Goal: Task Accomplishment & Management: Manage account settings

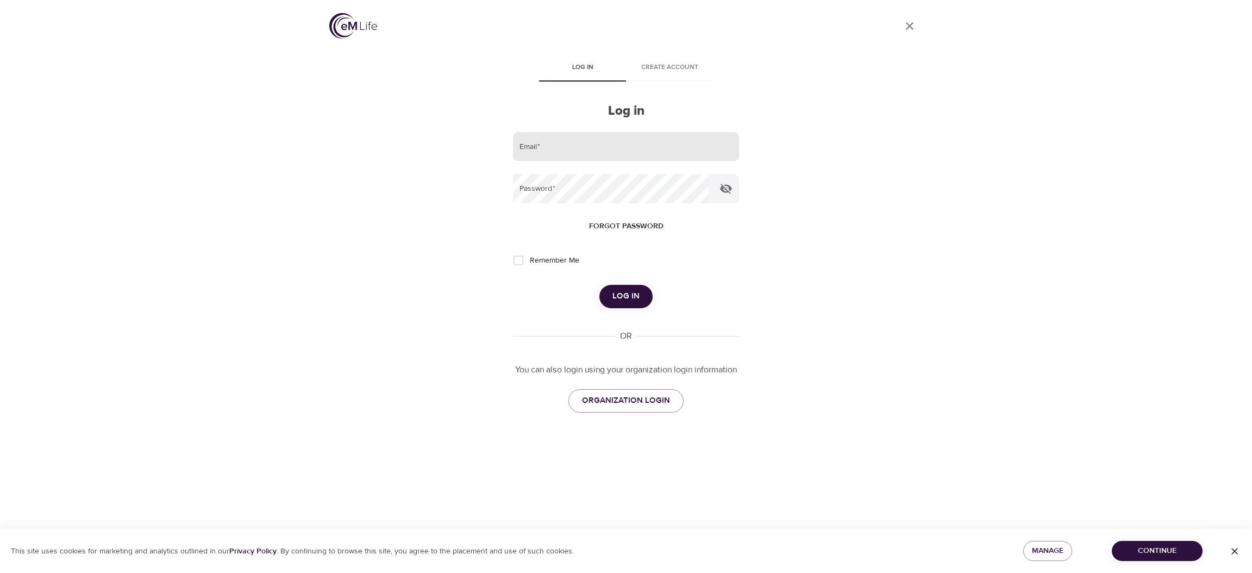
click at [724, 154] on input "email" at bounding box center [626, 146] width 226 height 29
type input "[PERSON_NAME][EMAIL_ADDRESS][DOMAIN_NAME]"
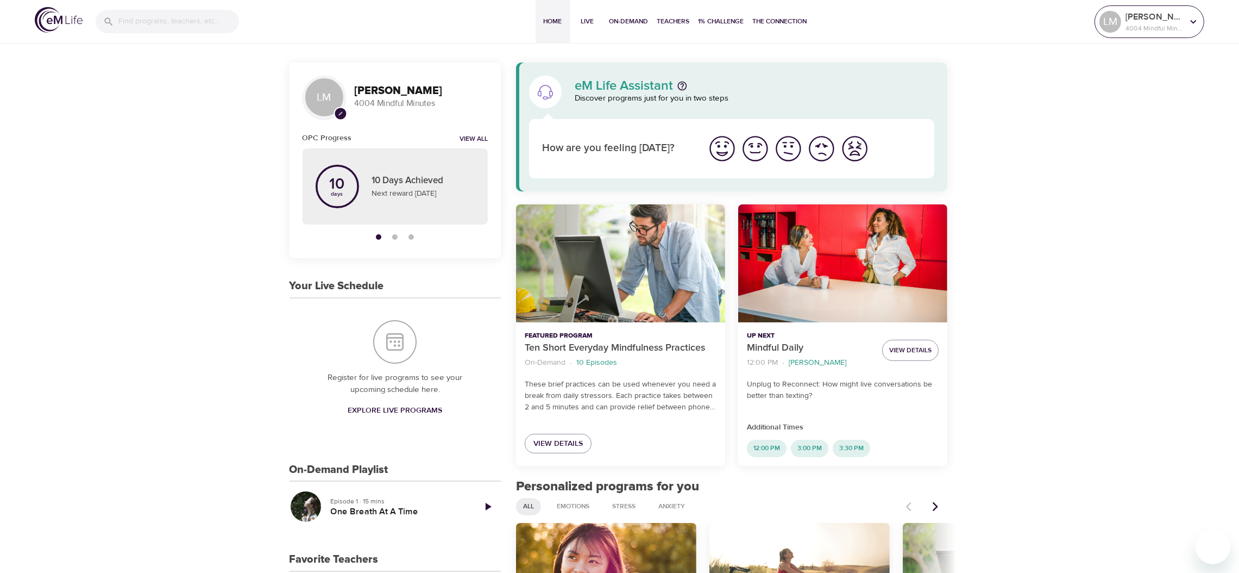
click at [1149, 35] on div "[PERSON_NAME] 4004 Mindful Minutes" at bounding box center [1149, 21] width 104 height 27
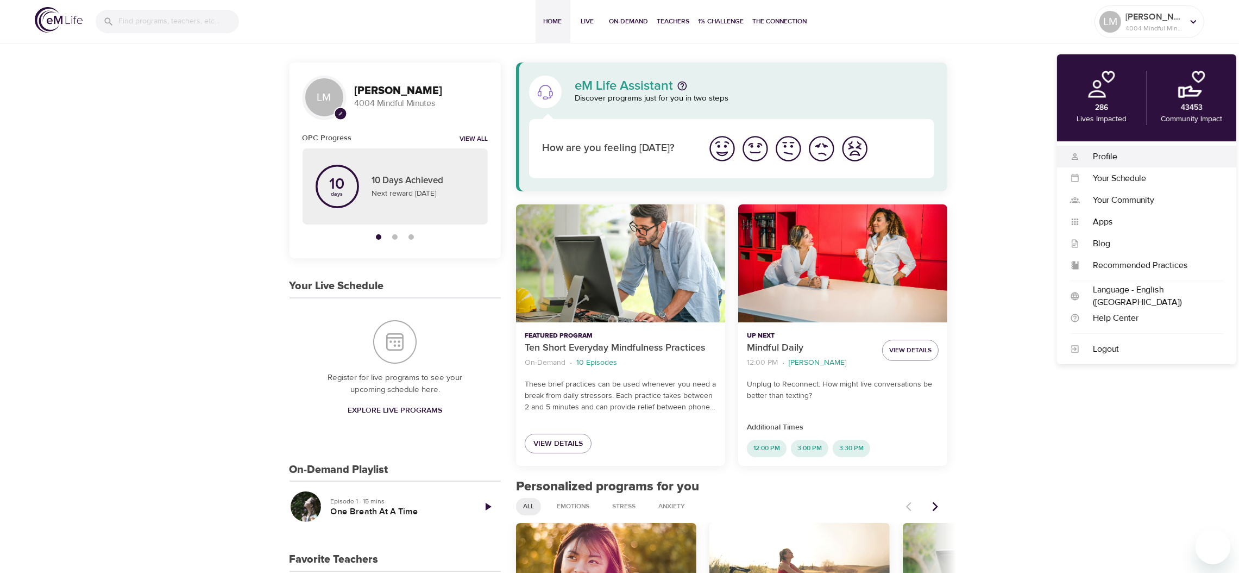
click at [1102, 153] on div "Profile" at bounding box center [1151, 156] width 143 height 12
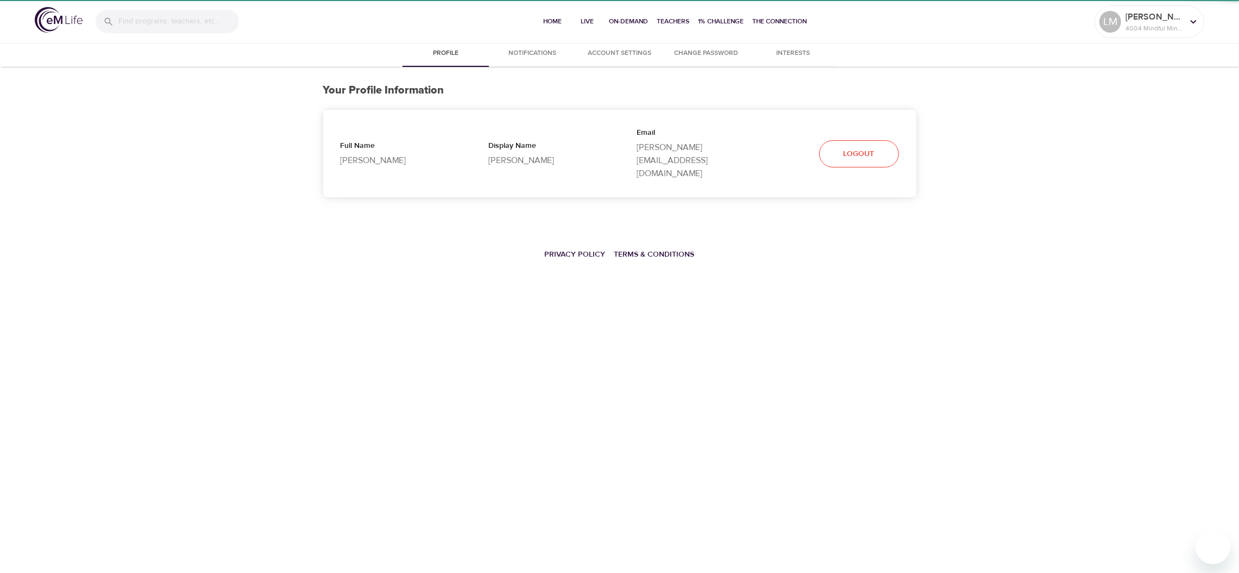
select select "10"
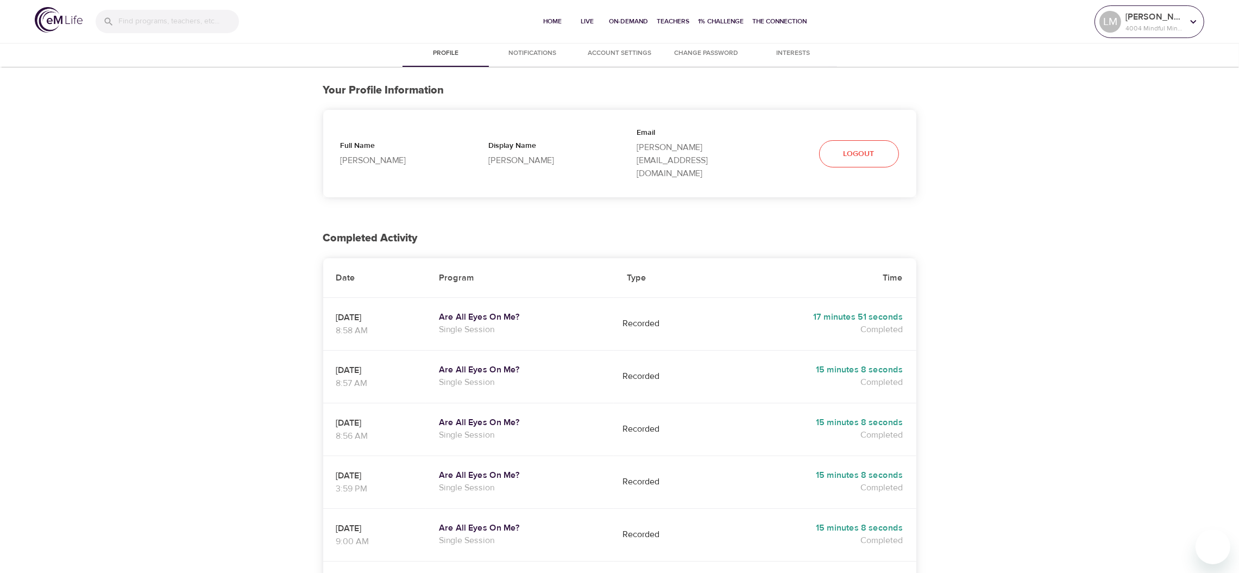
click at [1162, 25] on div "[PERSON_NAME] 4004 Mindful Minutes" at bounding box center [1155, 21] width 62 height 27
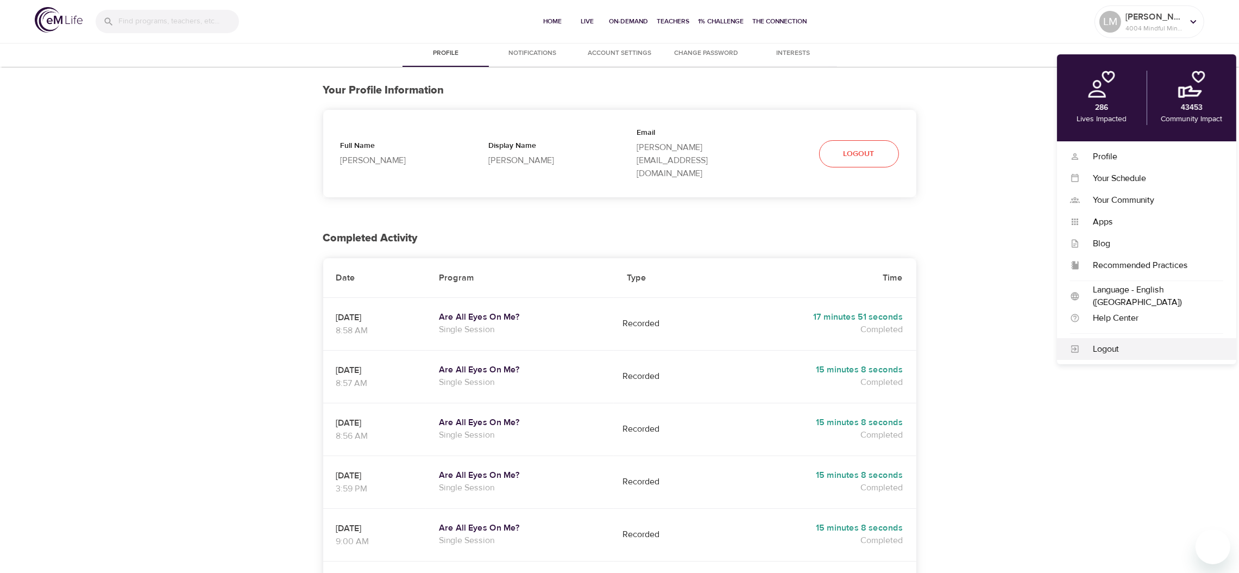
click at [1083, 347] on div "Logout" at bounding box center [1151, 349] width 143 height 12
